Goal: Obtain resource: Obtain resource

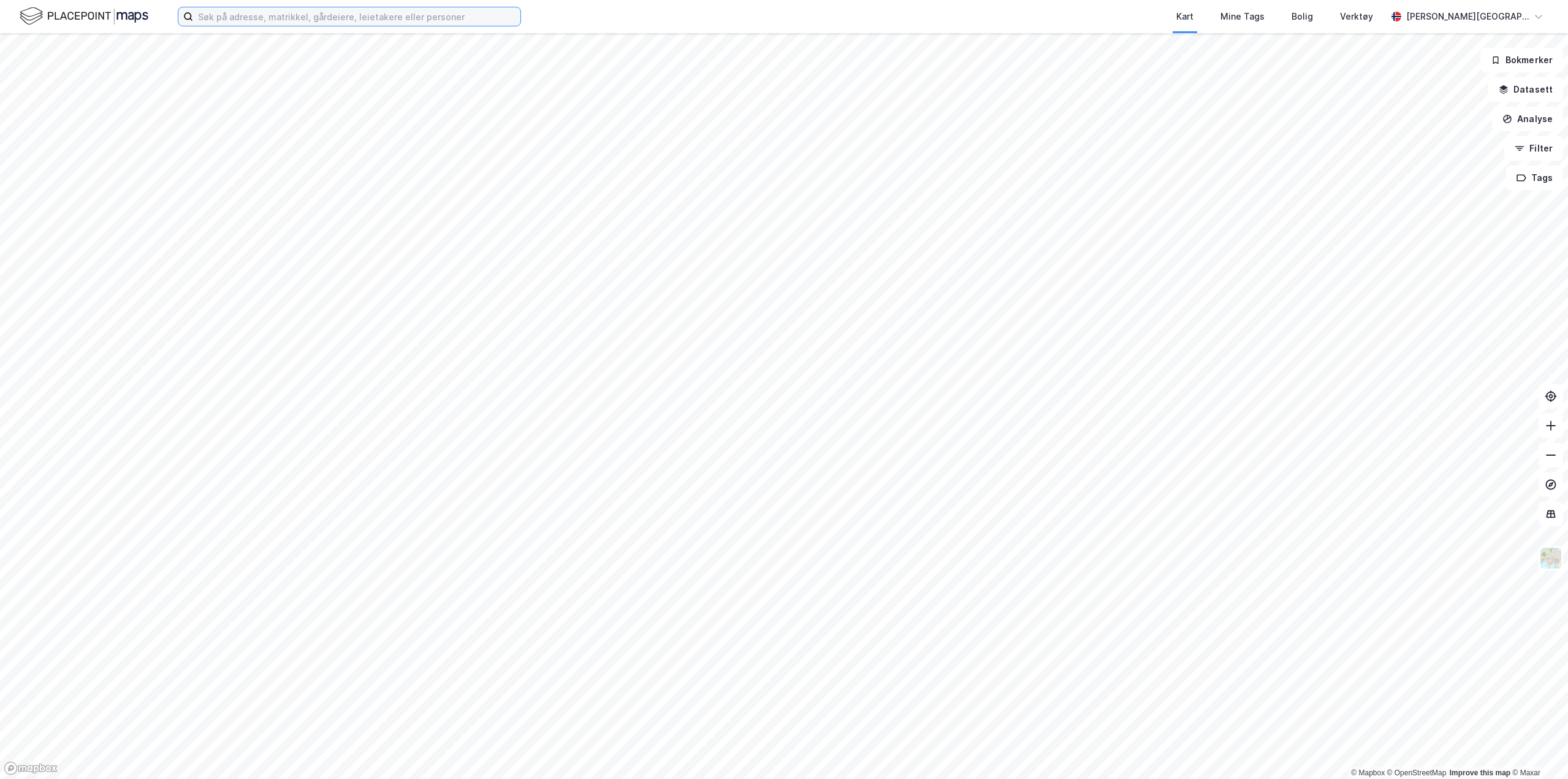
click at [222, 22] on input at bounding box center [356, 16] width 327 height 19
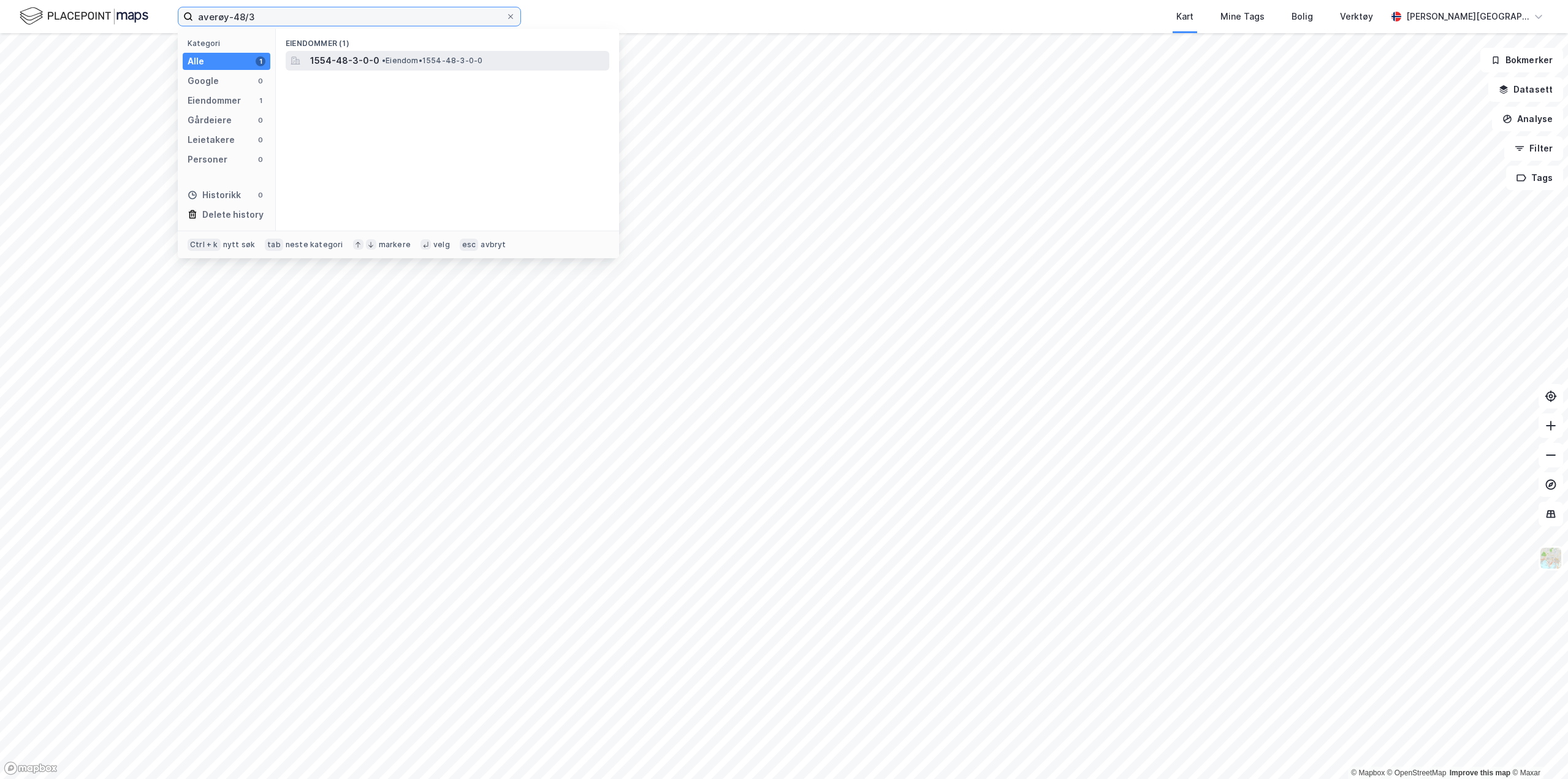
type input "averøy-48/3"
click at [449, 57] on span "• Eiendom • 1554-48-3-0-0" at bounding box center [432, 61] width 101 height 10
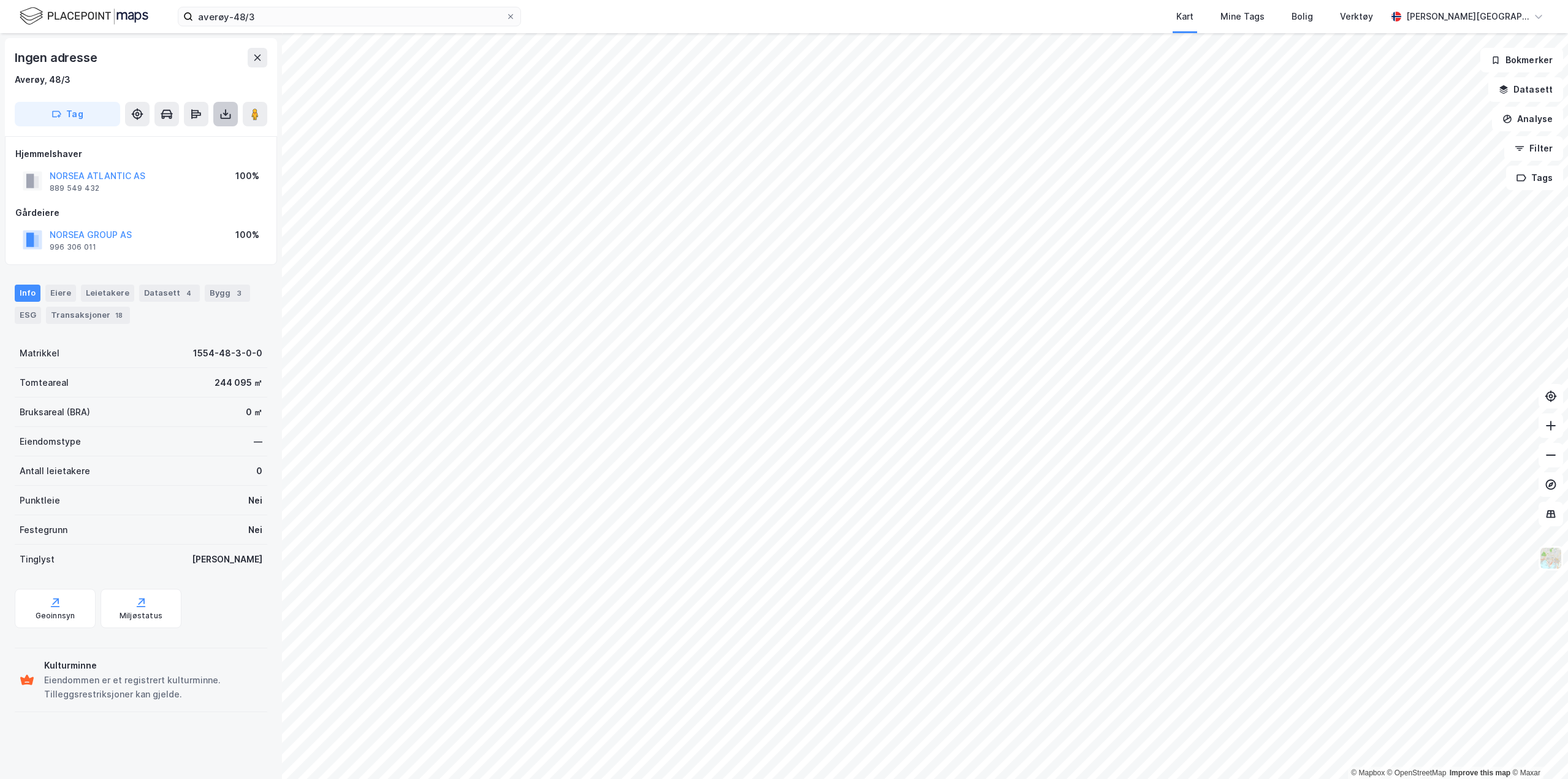
click at [232, 115] on button at bounding box center [225, 114] width 25 height 25
click at [215, 138] on div "Last ned grunnbok" at bounding box center [172, 138] width 131 height 20
